Goal: Information Seeking & Learning: Find specific fact

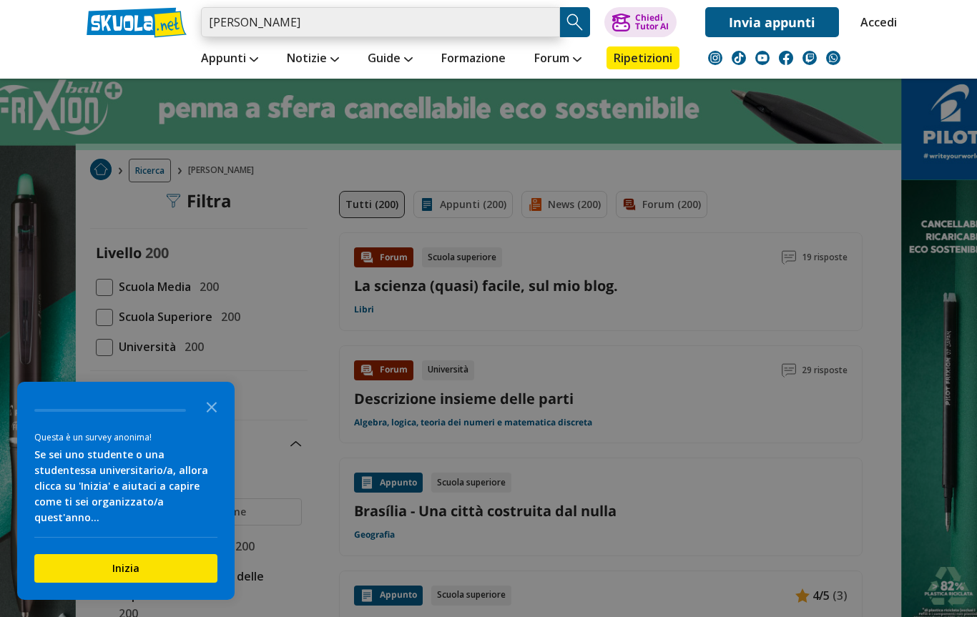
click at [544, 18] on input "[PERSON_NAME]" at bounding box center [380, 22] width 359 height 30
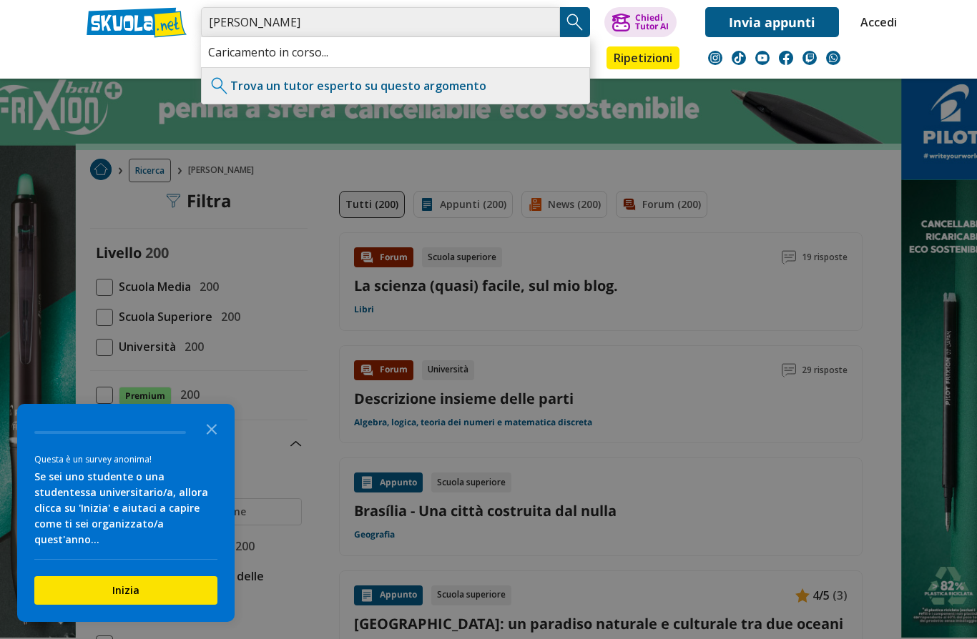
type input "[PERSON_NAME]"
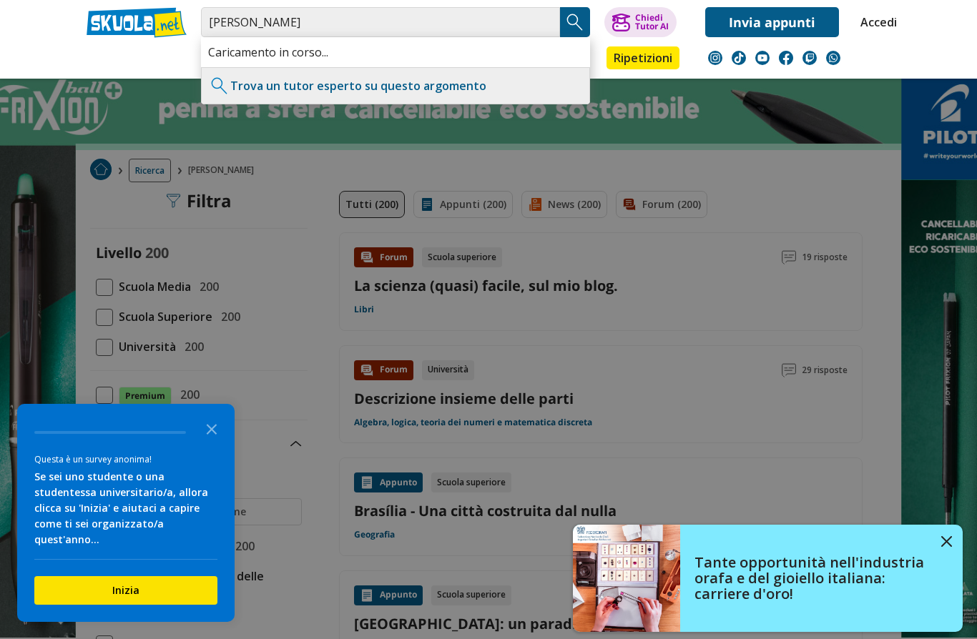
click at [578, 24] on img "Search Button" at bounding box center [574, 21] width 21 height 21
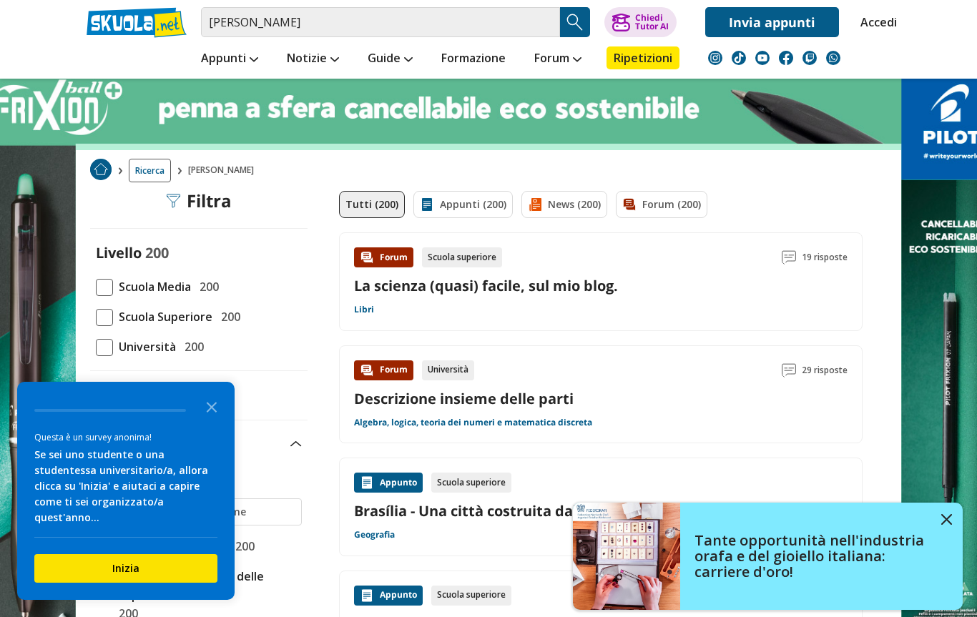
click at [566, 11] on img "Search Button" at bounding box center [574, 21] width 21 height 21
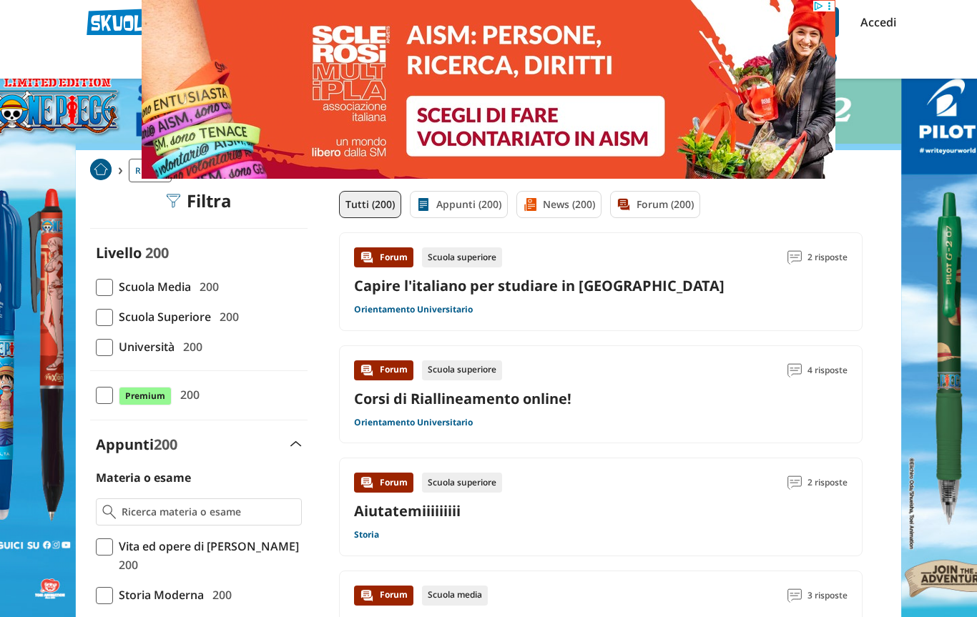
click at [255, 22] on img at bounding box center [489, 89] width 694 height 179
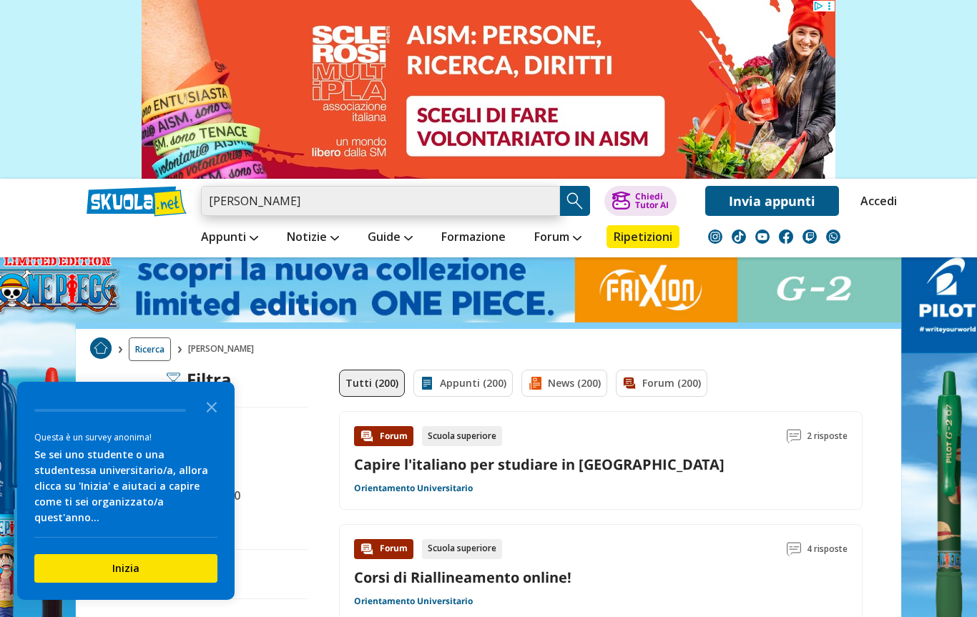
click at [257, 196] on input "giacobini alessandro" at bounding box center [380, 201] width 359 height 30
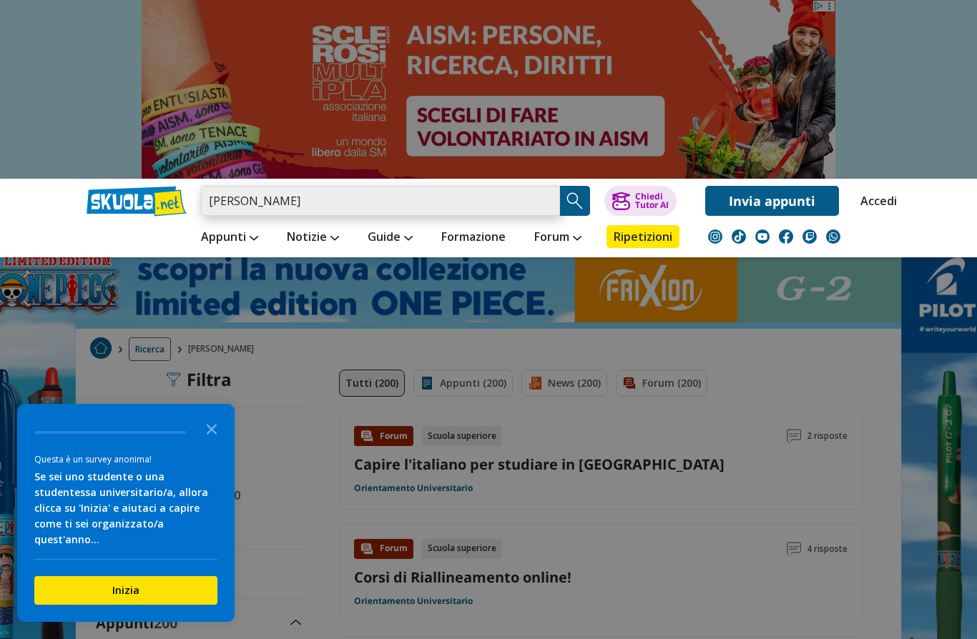
click at [242, 202] on input "giacobini alessandro" at bounding box center [380, 201] width 359 height 30
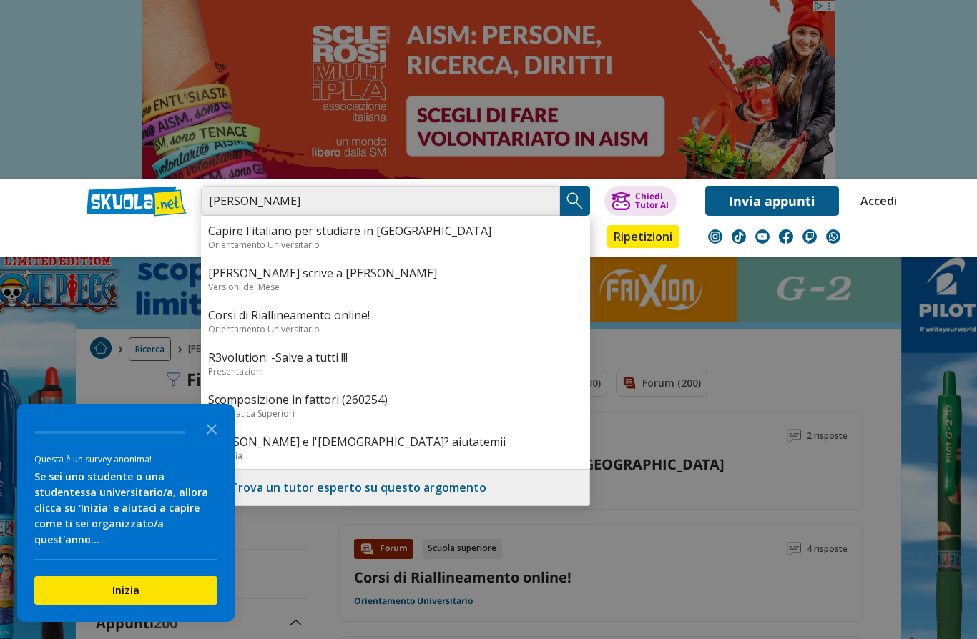
type input "giacomini alessandro"
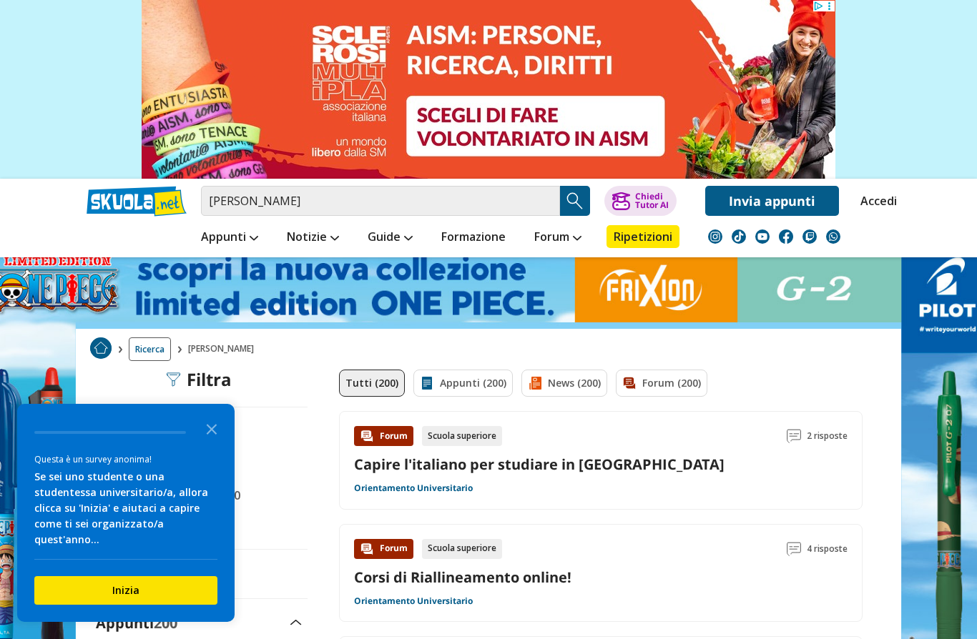
click at [583, 200] on img "Search Button" at bounding box center [574, 200] width 21 height 21
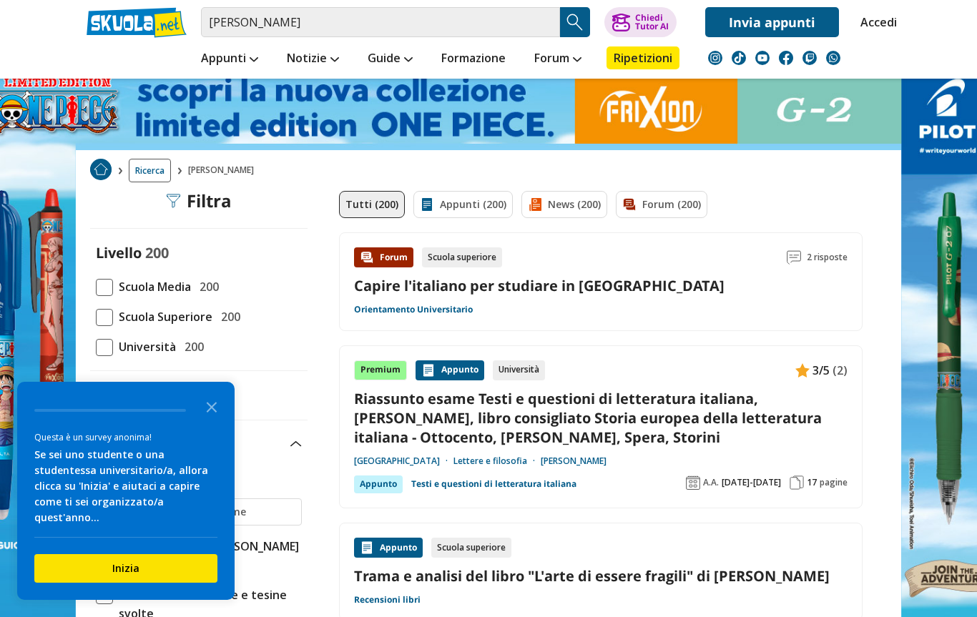
click at [449, 197] on link "Appunti (200)" at bounding box center [462, 204] width 99 height 27
click at [441, 205] on link "Appunti (200)" at bounding box center [462, 204] width 99 height 27
click at [248, 57] on link "Appunti" at bounding box center [229, 59] width 64 height 26
